Goal: Task Accomplishment & Management: Use online tool/utility

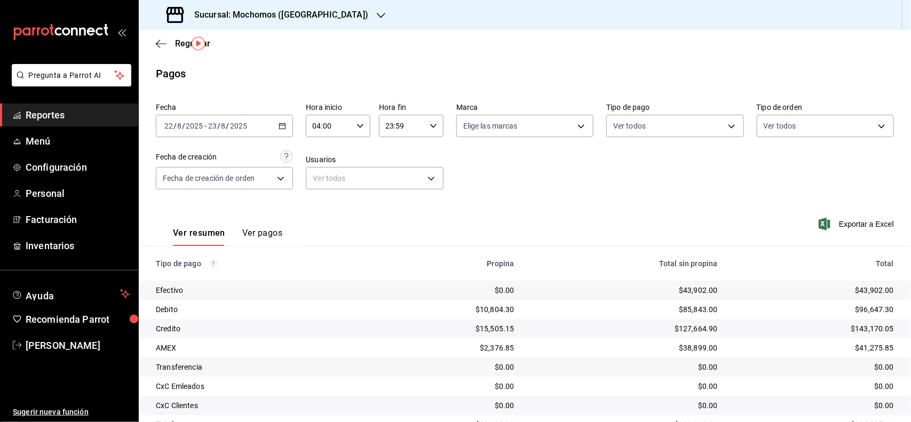
scroll to position [30, 0]
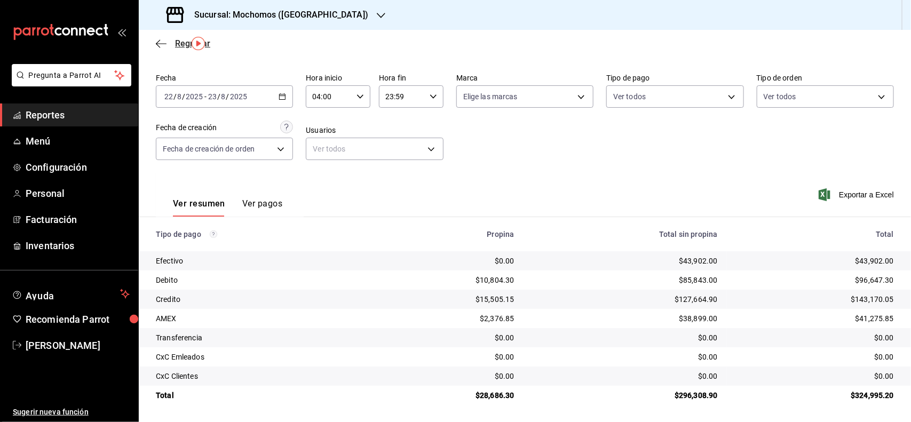
click at [182, 41] on span "Regresar" at bounding box center [192, 43] width 35 height 10
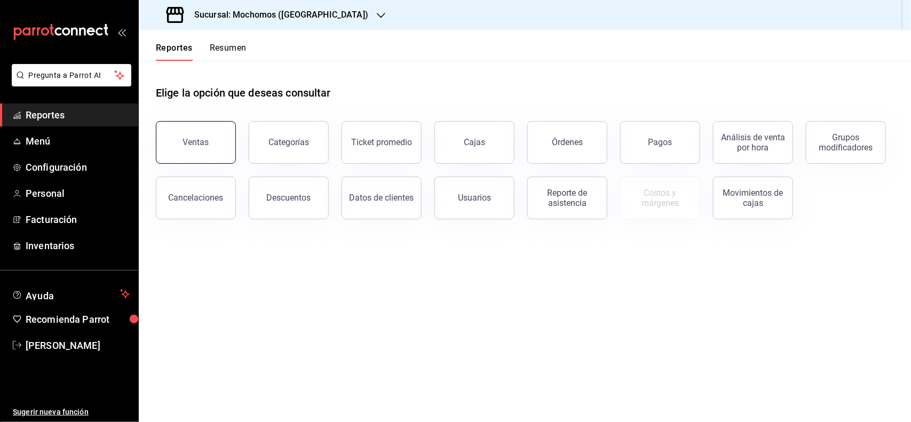
click at [209, 131] on button "Ventas" at bounding box center [196, 142] width 80 height 43
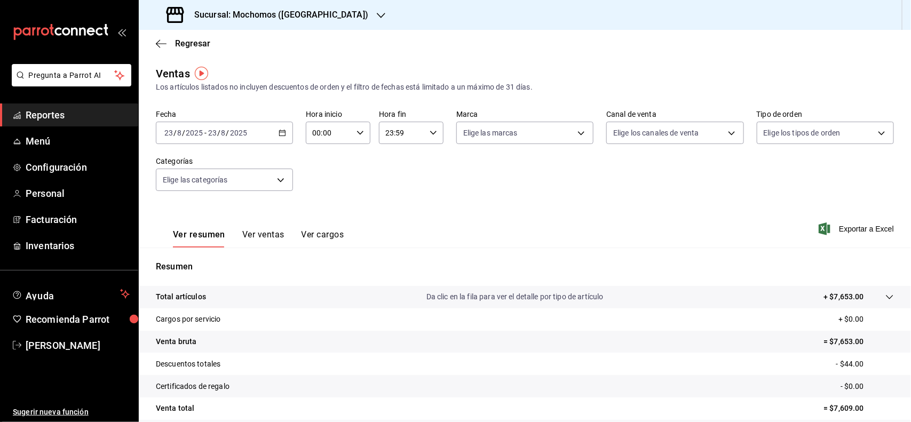
click at [280, 132] on \(Stroke\) "button" at bounding box center [283, 132] width 6 height 1
click at [182, 185] on span "Ayer" at bounding box center [206, 189] width 83 height 11
click at [358, 140] on div "00:00 Hora inicio" at bounding box center [338, 133] width 65 height 22
click at [326, 210] on span "02" at bounding box center [320, 211] width 15 height 9
type input "02:00"
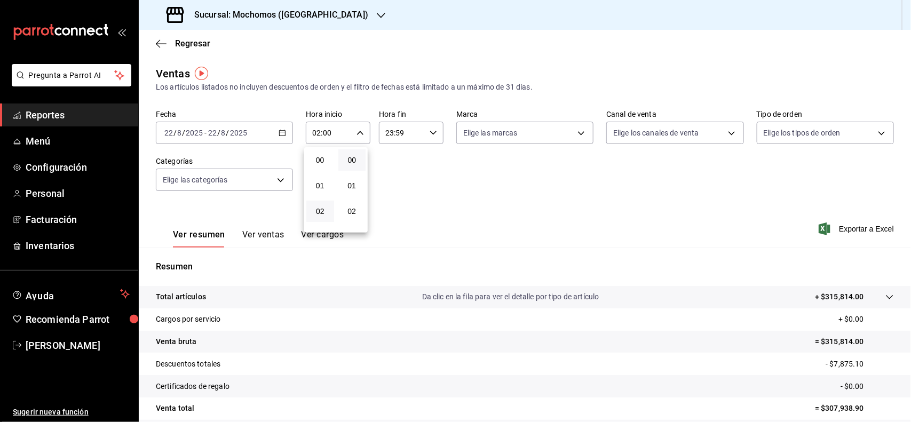
click at [249, 131] on div at bounding box center [455, 211] width 911 height 422
click at [284, 132] on div "[DATE] [DATE] - [DATE] [DATE]" at bounding box center [224, 133] width 137 height 22
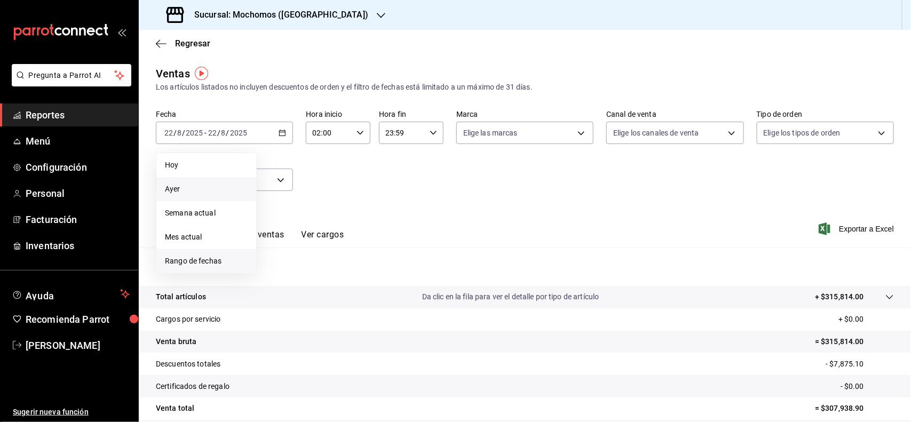
click at [222, 256] on span "Rango de fechas" at bounding box center [206, 261] width 83 height 11
click at [348, 275] on button "22" at bounding box center [354, 274] width 19 height 19
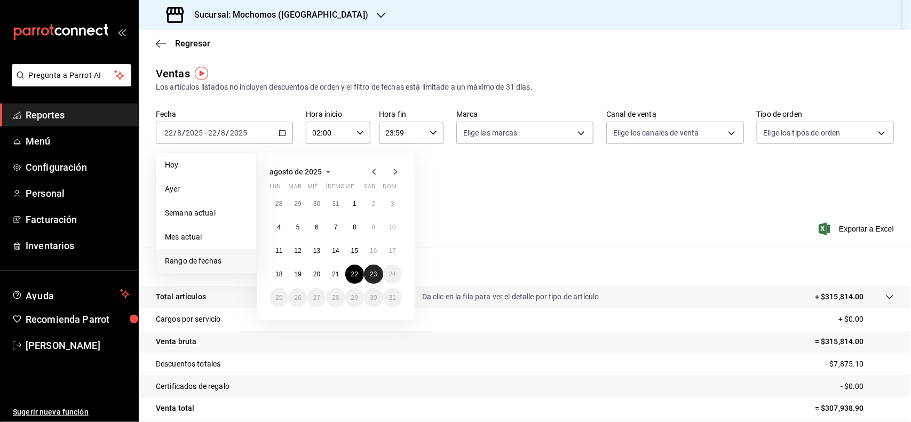
click at [367, 275] on button "23" at bounding box center [373, 274] width 19 height 19
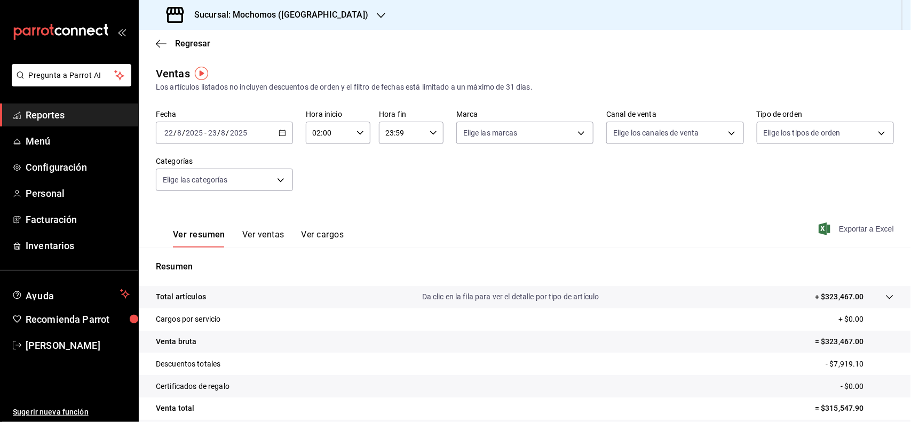
click at [833, 230] on span "Exportar a Excel" at bounding box center [857, 228] width 73 height 13
click at [271, 172] on body "Pregunta a Parrot AI Reportes Menú Configuración Personal Facturación Inventari…" at bounding box center [455, 211] width 911 height 422
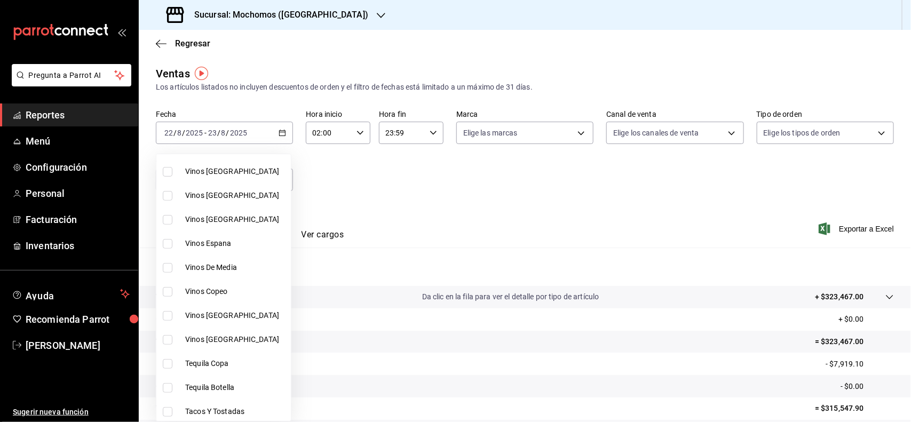
scroll to position [267, 0]
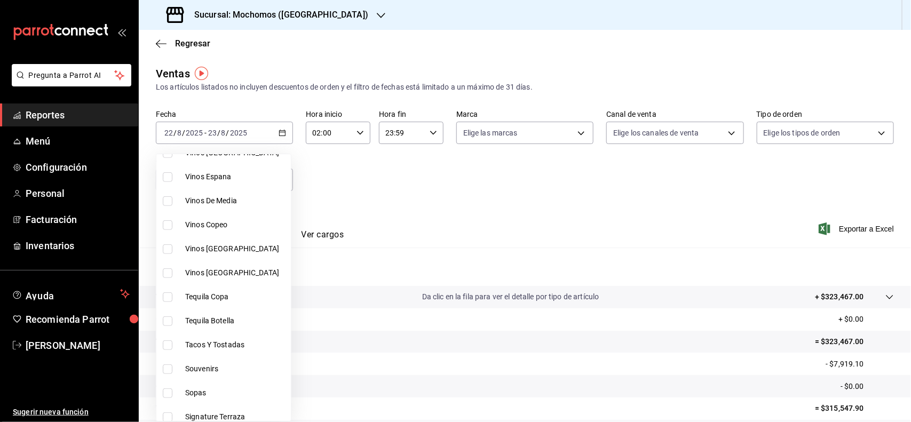
click at [227, 347] on span "Tacos Y Tostadas" at bounding box center [235, 344] width 101 height 11
type input "07b7658b-1879-4ab7-8a6b-aa976ead5be5"
checkbox input "true"
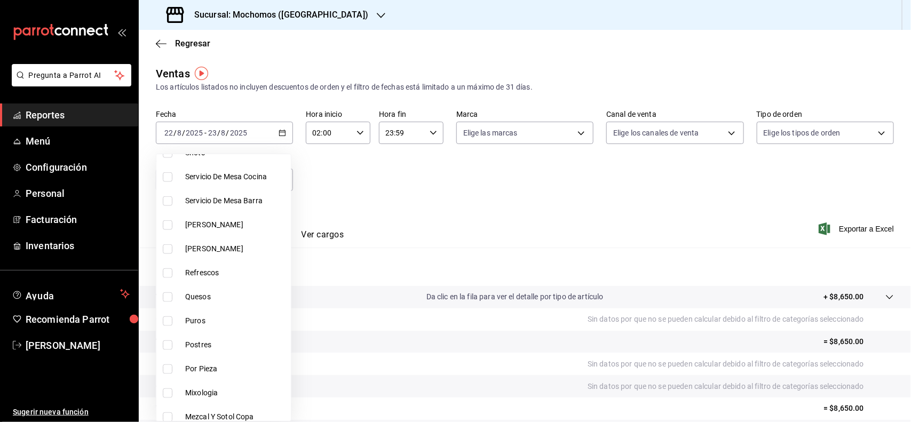
scroll to position [600, 0]
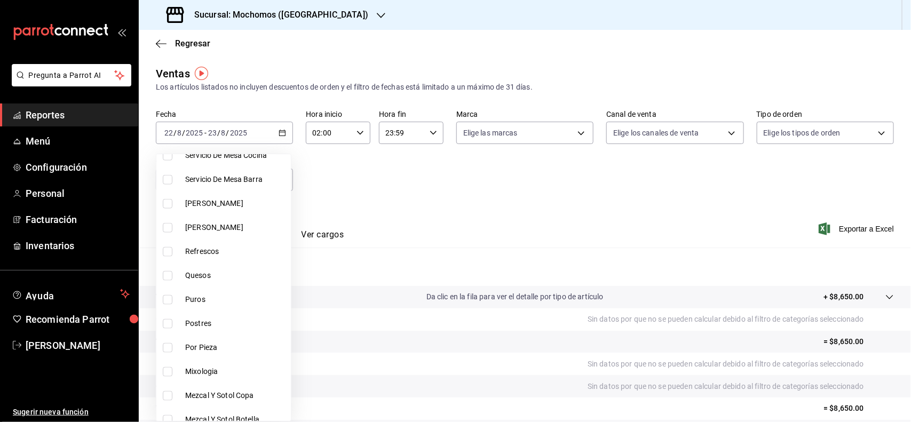
click at [207, 279] on span "Quesos" at bounding box center [235, 275] width 101 height 11
type input "07b7658b-1879-4ab7-8a6b-aa976ead5be5,11976785-86d8-41ba-9aa7-4084a17ce549"
checkbox input "true"
click at [213, 324] on span "Postres" at bounding box center [235, 323] width 101 height 11
type input "07b7658b-1879-4ab7-8a6b-aa976ead5be5,11976785-86d8-41ba-9aa7-4084a17ce549,60512…"
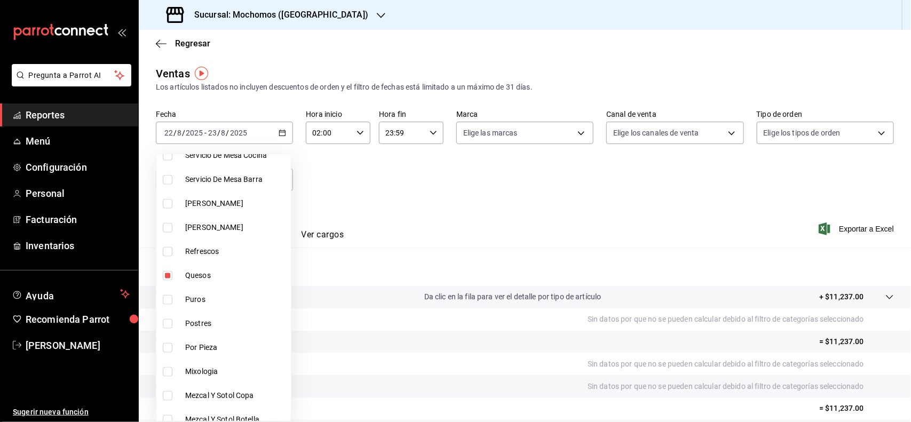
checkbox input "true"
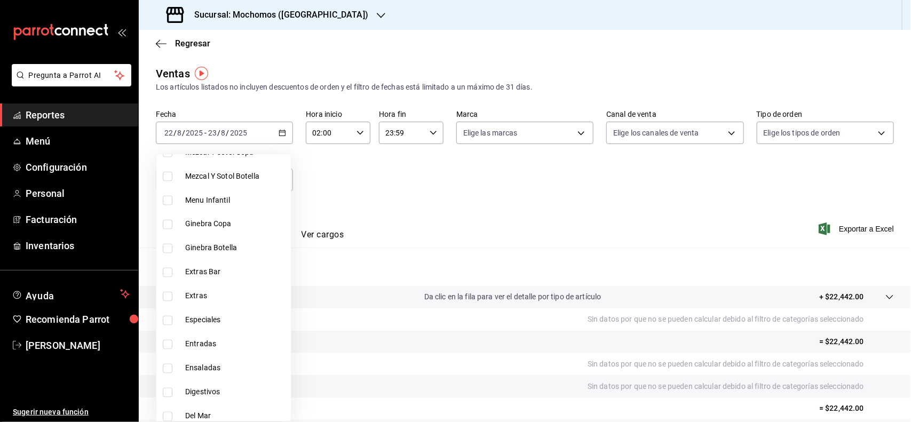
scroll to position [867, 0]
click at [214, 297] on span "Especiales" at bounding box center [235, 296] width 101 height 11
type input "07b7658b-1879-4ab7-8a6b-aa976ead5be5,11976785-86d8-41ba-9aa7-4084a17ce549,60512…"
checkbox input "true"
click at [217, 309] on li "Entradas" at bounding box center [223, 321] width 134 height 24
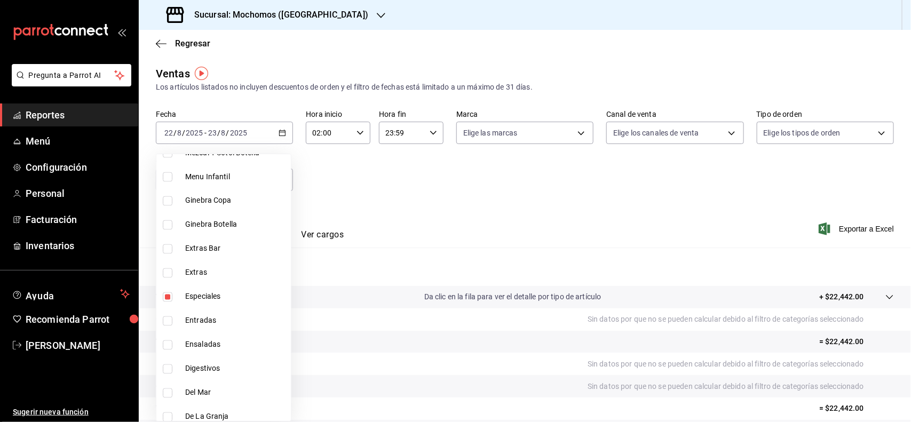
type input "07b7658b-1879-4ab7-8a6b-aa976ead5be5,11976785-86d8-41ba-9aa7-4084a17ce549,60512…"
checkbox input "true"
click at [224, 344] on span "Ensaladas" at bounding box center [235, 344] width 101 height 11
type input "07b7658b-1879-4ab7-8a6b-aa976ead5be5,11976785-86d8-41ba-9aa7-4084a17ce549,60512…"
checkbox input "true"
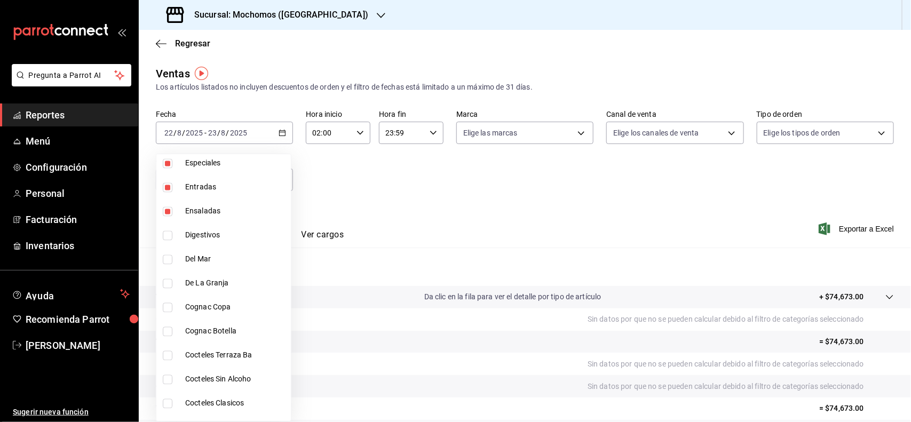
scroll to position [1067, 0]
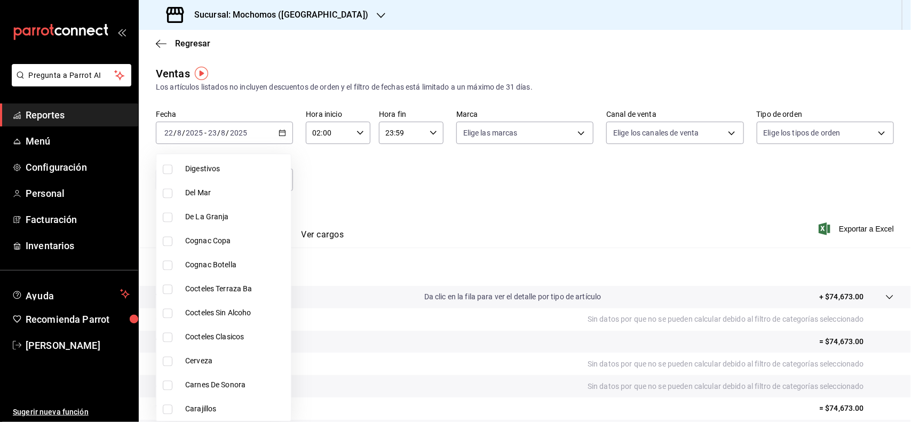
click at [215, 380] on span "Carnes De Sonora" at bounding box center [235, 384] width 101 height 11
type input "07b7658b-1879-4ab7-8a6b-aa976ead5be5,11976785-86d8-41ba-9aa7-4084a17ce549,60512…"
checkbox input "true"
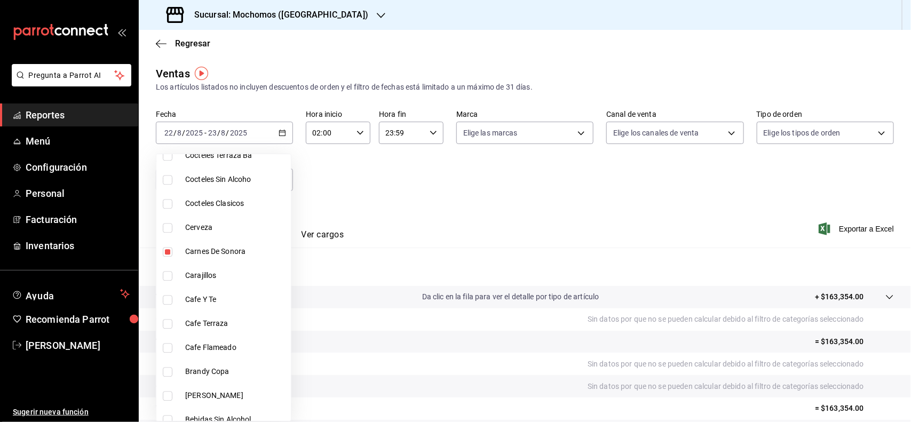
scroll to position [1209, 0]
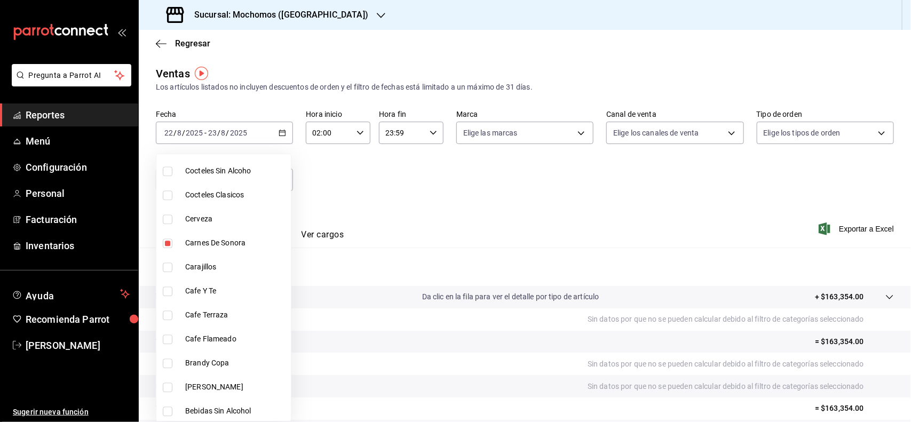
click at [513, 198] on div at bounding box center [455, 211] width 911 height 422
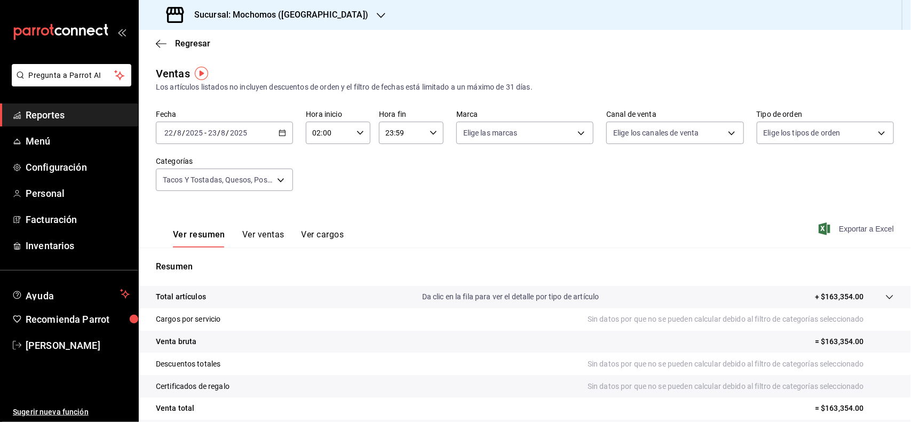
click at [844, 227] on span "Exportar a Excel" at bounding box center [857, 228] width 73 height 13
click at [186, 41] on span "Regresar" at bounding box center [192, 43] width 35 height 10
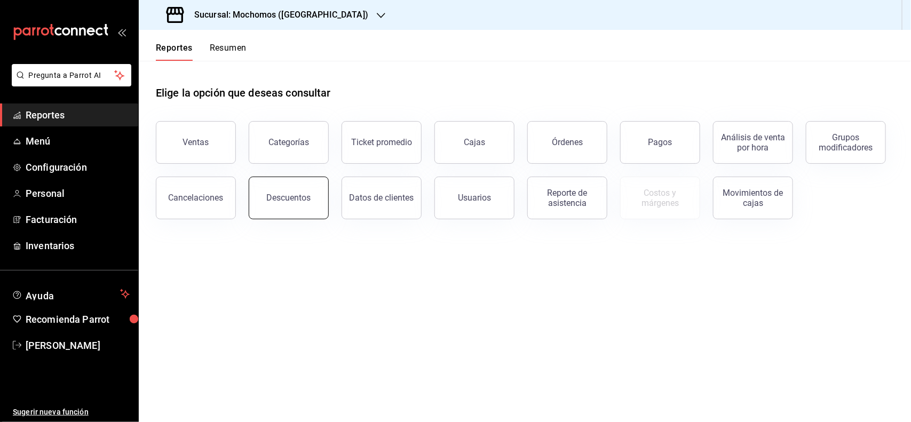
click at [295, 198] on div "Descuentos" at bounding box center [289, 198] width 44 height 10
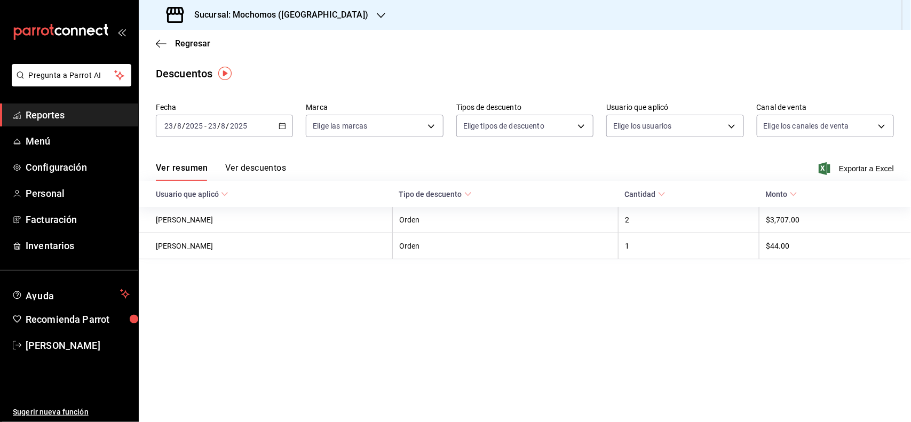
drag, startPoint x: 292, startPoint y: 114, endPoint x: 275, endPoint y: 120, distance: 17.7
click at [292, 115] on div "[DATE] [DATE] - [DATE] [DATE]" at bounding box center [224, 126] width 137 height 22
click at [287, 123] on div "[DATE] [DATE] - [DATE] [DATE]" at bounding box center [224, 126] width 137 height 22
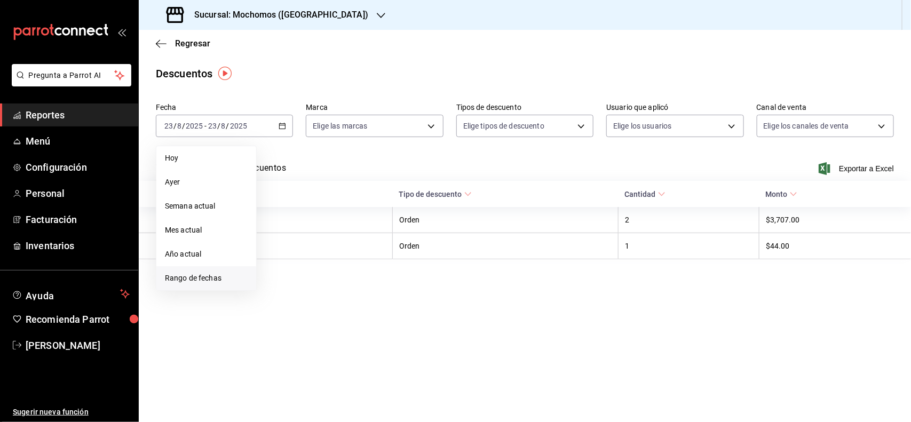
click at [230, 277] on span "Rango de fechas" at bounding box center [206, 278] width 83 height 11
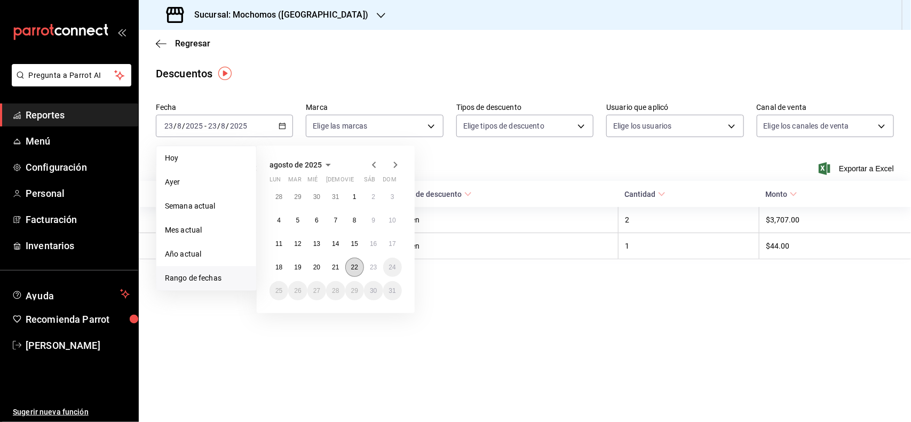
click at [348, 267] on button "22" at bounding box center [354, 267] width 19 height 19
click at [368, 268] on button "23" at bounding box center [373, 267] width 19 height 19
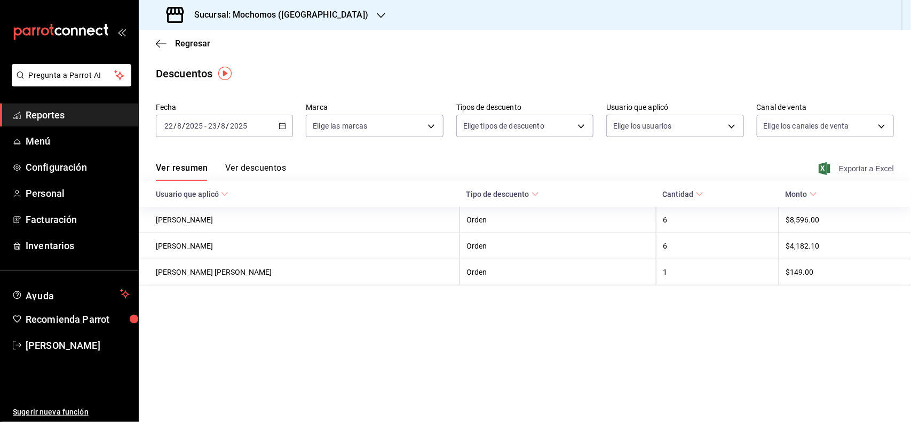
click at [852, 164] on span "Exportar a Excel" at bounding box center [857, 168] width 73 height 13
click at [44, 120] on span "Reportes" at bounding box center [78, 115] width 104 height 14
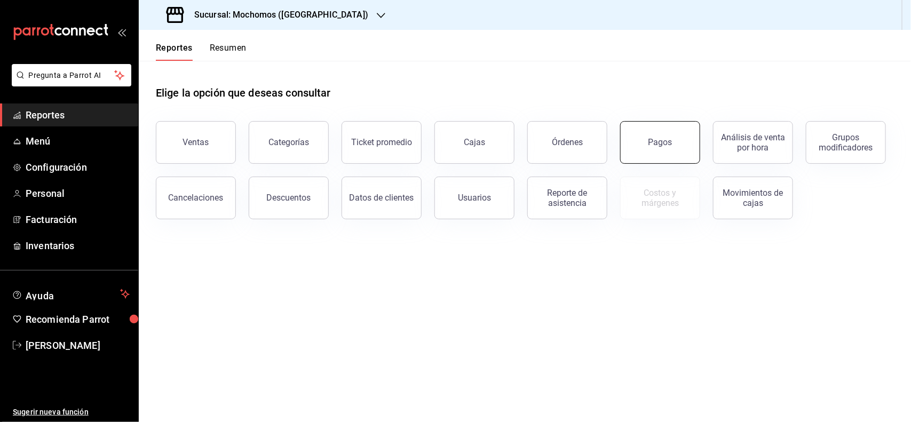
click at [671, 138] on div "Pagos" at bounding box center [660, 142] width 24 height 10
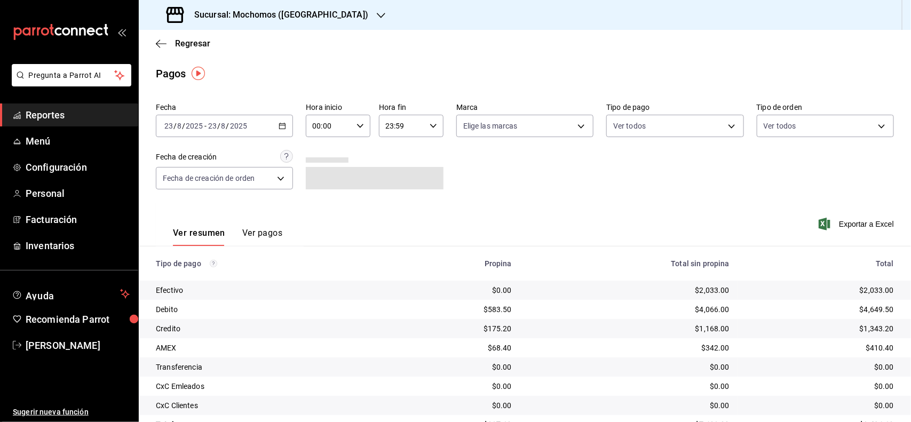
click at [286, 127] on div "[DATE] [DATE] - [DATE] [DATE]" at bounding box center [224, 126] width 137 height 22
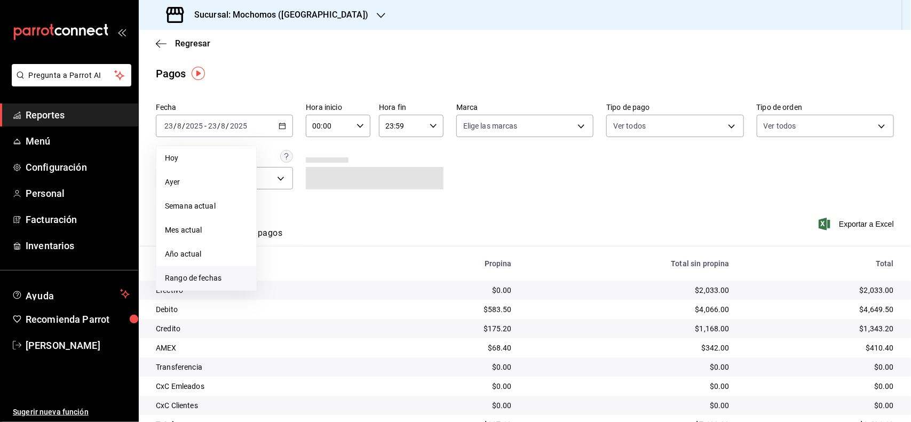
click at [235, 279] on span "Rango de fechas" at bounding box center [206, 278] width 83 height 11
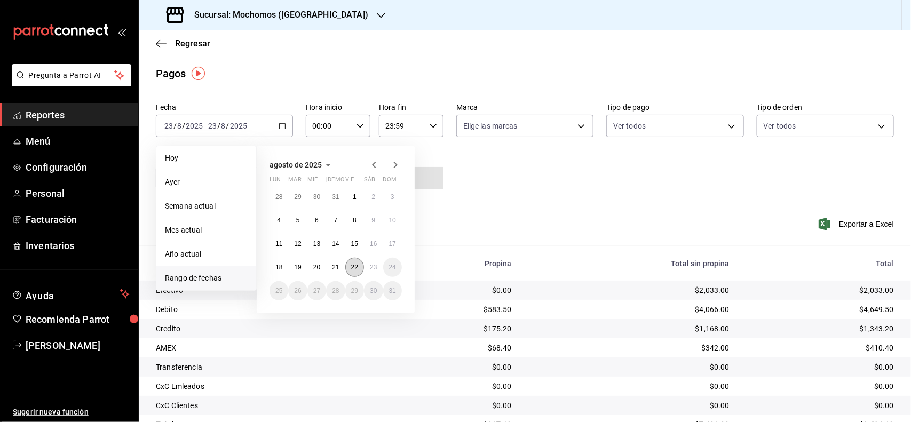
click at [349, 268] on button "22" at bounding box center [354, 267] width 19 height 19
click at [369, 267] on button "23" at bounding box center [373, 267] width 19 height 19
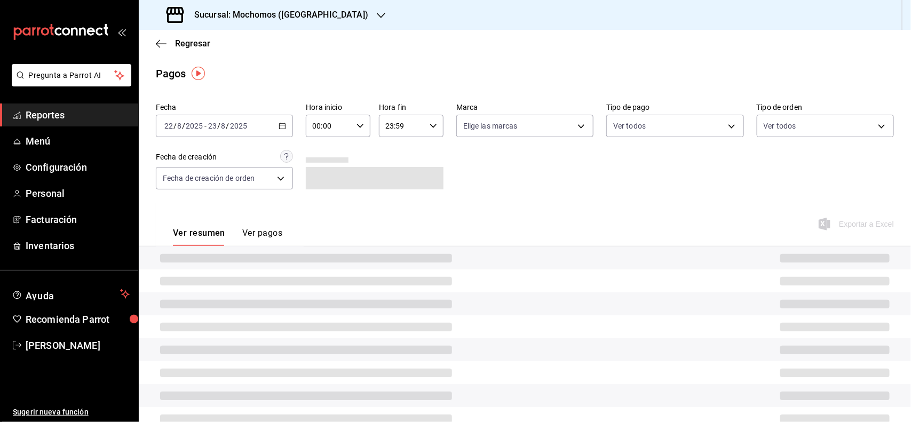
click at [358, 117] on div "00:00 Hora inicio" at bounding box center [338, 126] width 65 height 22
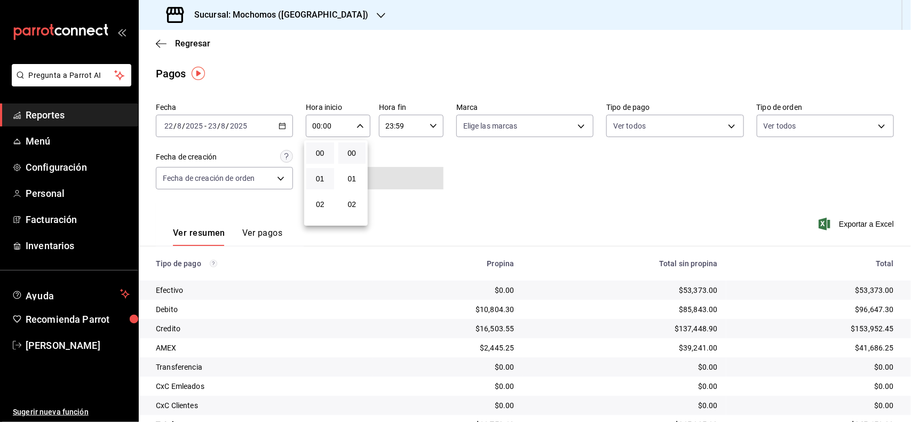
scroll to position [67, 0]
click at [319, 187] on span "04" at bounding box center [320, 189] width 15 height 9
type input "04:00"
drag, startPoint x: 903, startPoint y: 363, endPoint x: 902, endPoint y: 385, distance: 21.9
click at [902, 385] on div at bounding box center [455, 211] width 911 height 422
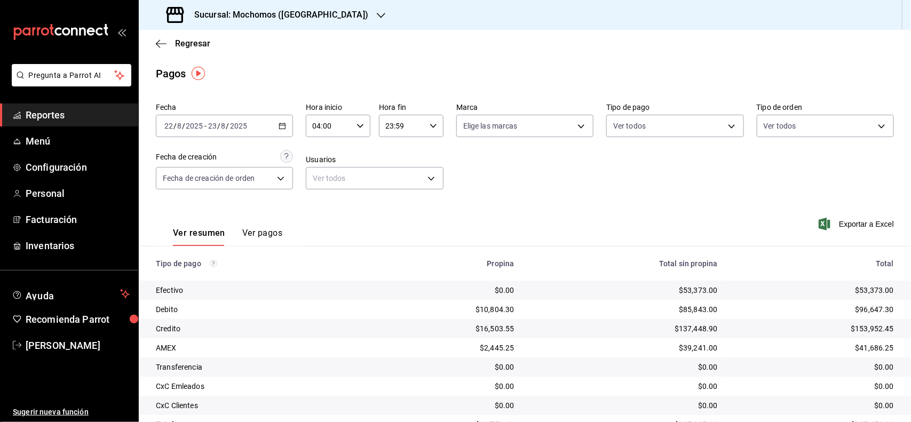
scroll to position [30, 0]
